Goal: Find specific page/section: Find specific page/section

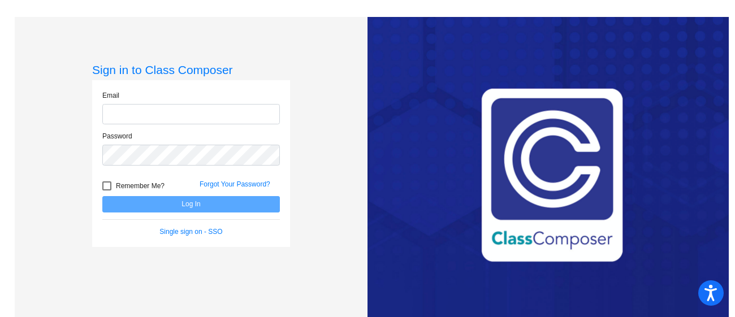
type input "l"
type input "[EMAIL_ADDRESS][DOMAIN_NAME]"
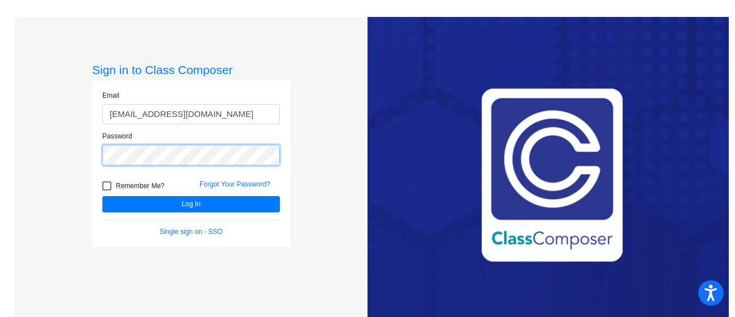
click at [102, 196] on button "Log In" at bounding box center [190, 204] width 177 height 16
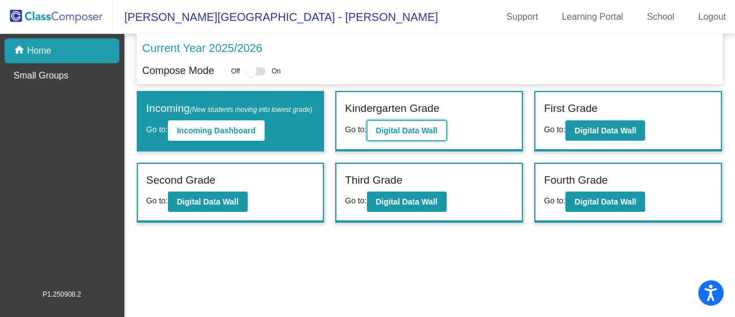
click at [407, 123] on button "Digital Data Wall" at bounding box center [407, 130] width 80 height 20
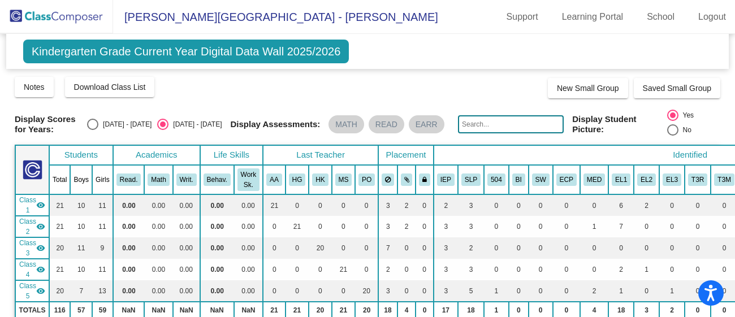
click at [485, 124] on input "text" at bounding box center [511, 124] width 106 height 18
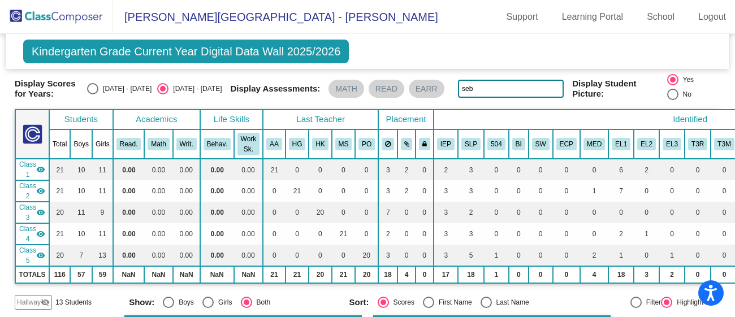
scroll to position [25, 0]
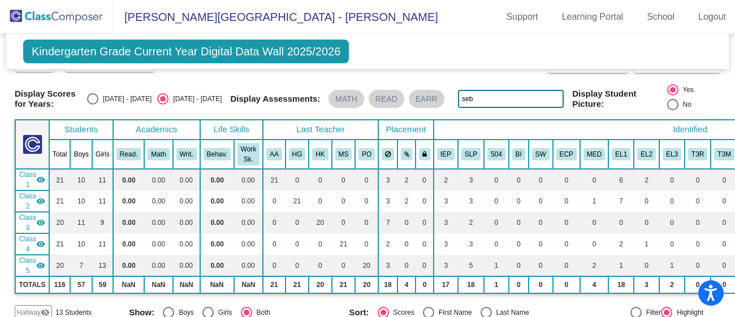
drag, startPoint x: 477, startPoint y: 101, endPoint x: 450, endPoint y: 96, distance: 27.5
click at [450, 96] on div "Display Scores for Years: [DATE] - [DATE] [DATE] - [DATE] Display Assessments: …" at bounding box center [367, 98] width 705 height 29
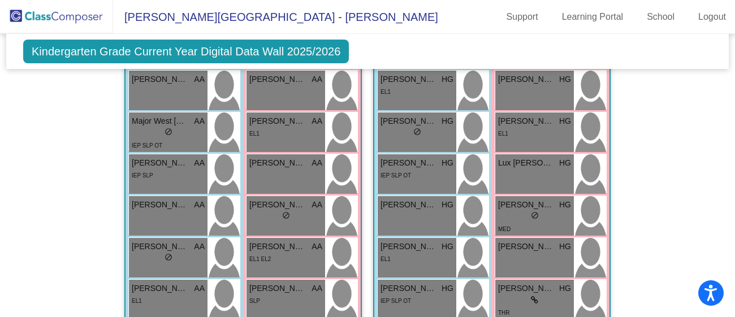
scroll to position [0, 0]
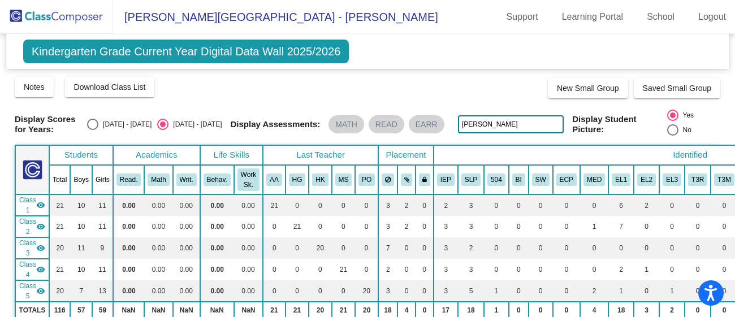
drag, startPoint x: 504, startPoint y: 117, endPoint x: 447, endPoint y: 116, distance: 56.5
click at [447, 116] on div "Display Scores for Years: [DATE] - [DATE] [DATE] - [DATE] Display Assessments: …" at bounding box center [367, 124] width 705 height 29
type input "[PERSON_NAME]"
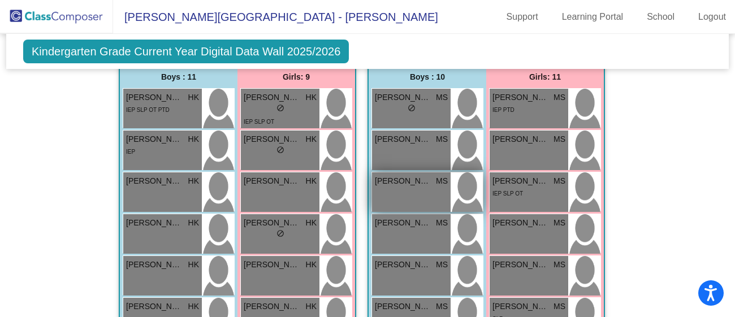
scroll to position [840, 0]
